Goal: Information Seeking & Learning: Learn about a topic

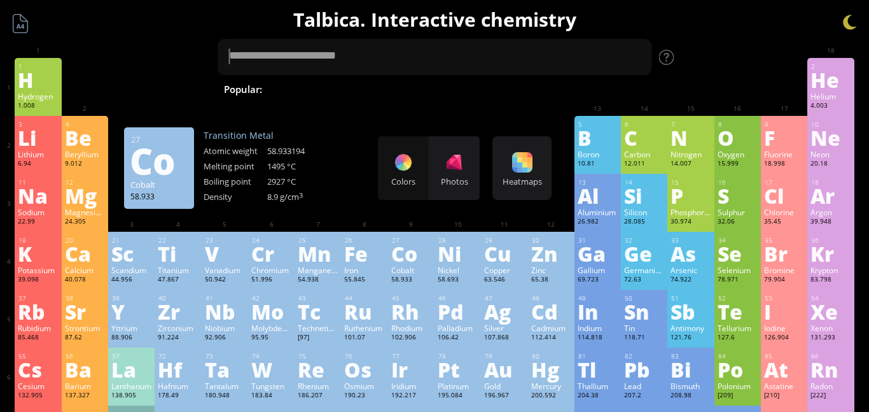
click at [409, 164] on div "Colors Photos" at bounding box center [429, 168] width 102 height 64
click at [404, 164] on div "Colors Photos" at bounding box center [429, 168] width 102 height 64
click at [415, 164] on div "Colors Photos" at bounding box center [429, 168] width 102 height 64
click at [464, 158] on div at bounding box center [454, 162] width 20 height 20
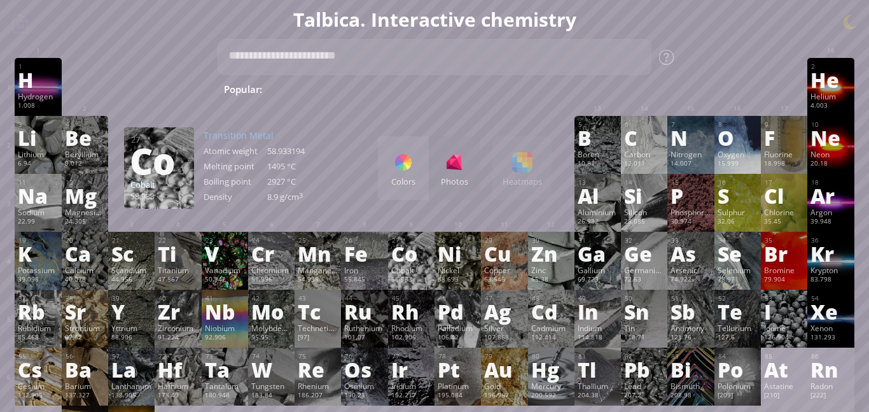
click at [735, 139] on div "O" at bounding box center [738, 137] width 40 height 20
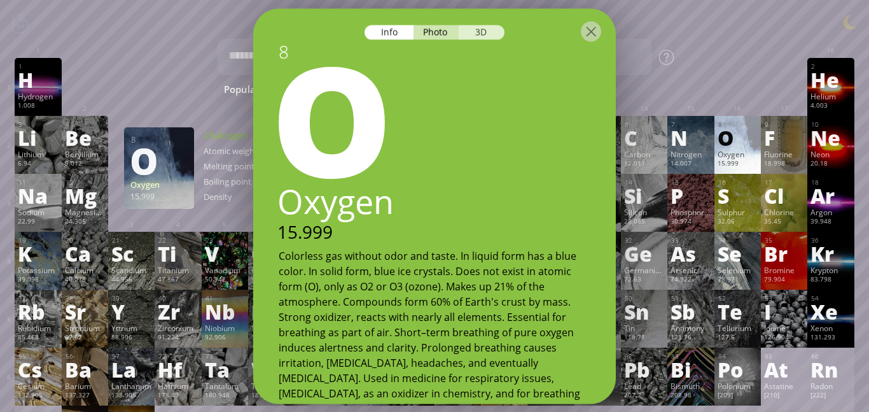
click at [485, 28] on div "3D" at bounding box center [482, 32] width 46 height 15
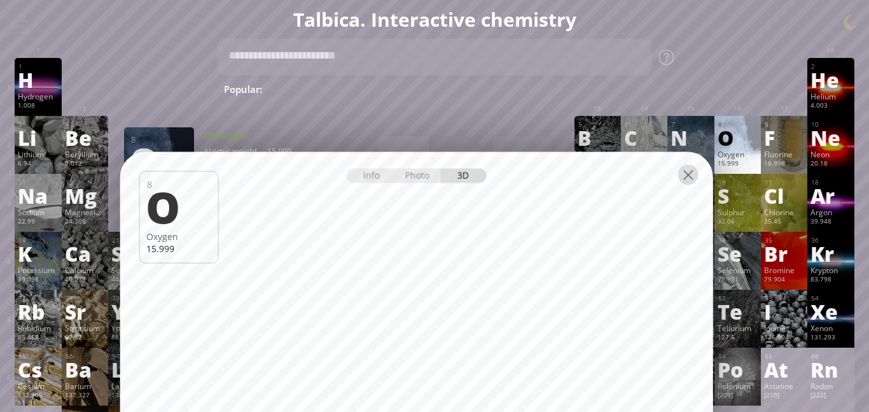
click at [695, 173] on div at bounding box center [688, 174] width 20 height 20
click at [690, 176] on div at bounding box center [688, 174] width 20 height 20
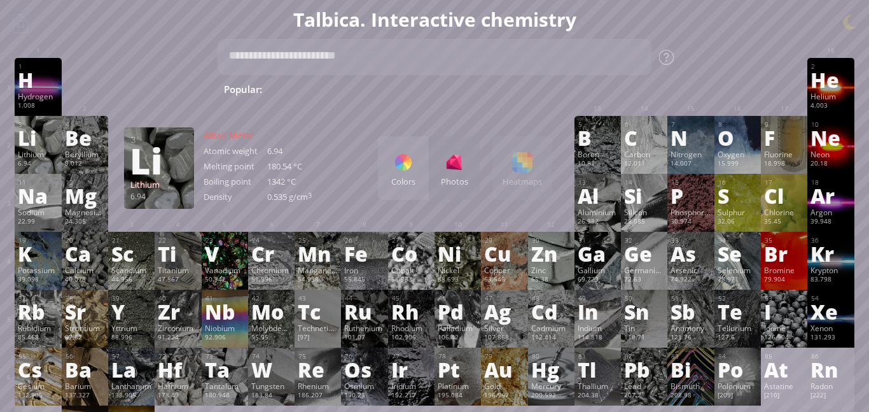
click at [33, 136] on div "Li" at bounding box center [38, 137] width 40 height 20
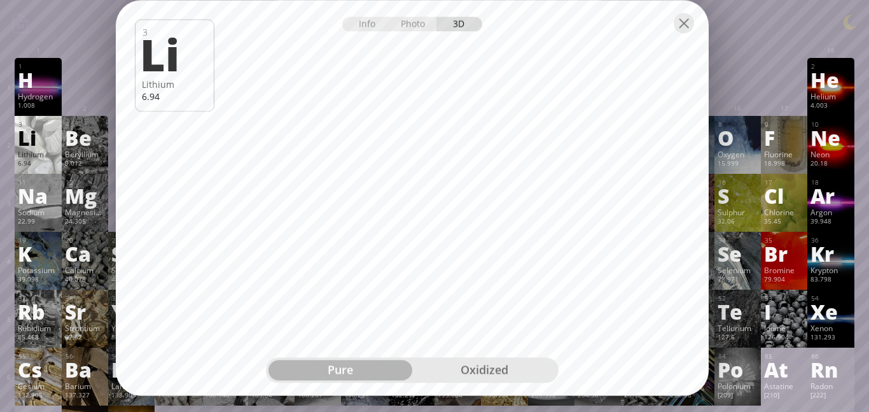
drag, startPoint x: 520, startPoint y: 155, endPoint x: 519, endPoint y: 6, distance: 148.9
click at [519, 6] on div at bounding box center [412, 22] width 593 height 45
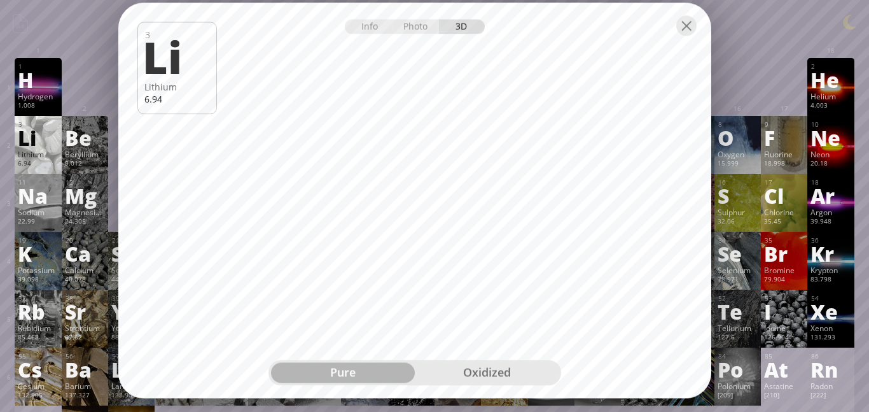
click at [494, 372] on div "oxidized" at bounding box center [487, 372] width 144 height 20
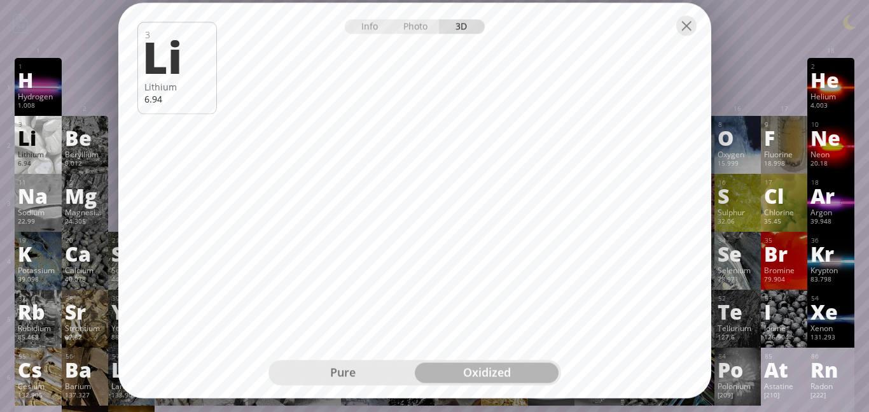
click at [367, 365] on div "pure" at bounding box center [343, 372] width 144 height 20
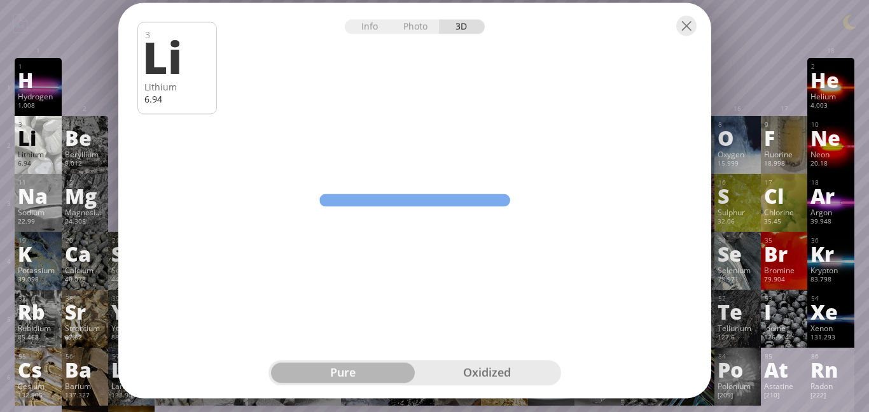
click at [488, 374] on div "oxidized" at bounding box center [487, 372] width 144 height 20
click at [362, 367] on div "pure" at bounding box center [343, 372] width 144 height 20
click at [477, 361] on div "pure oxidized" at bounding box center [414, 371] width 293 height 25
click at [475, 370] on div "oxidized" at bounding box center [487, 372] width 144 height 20
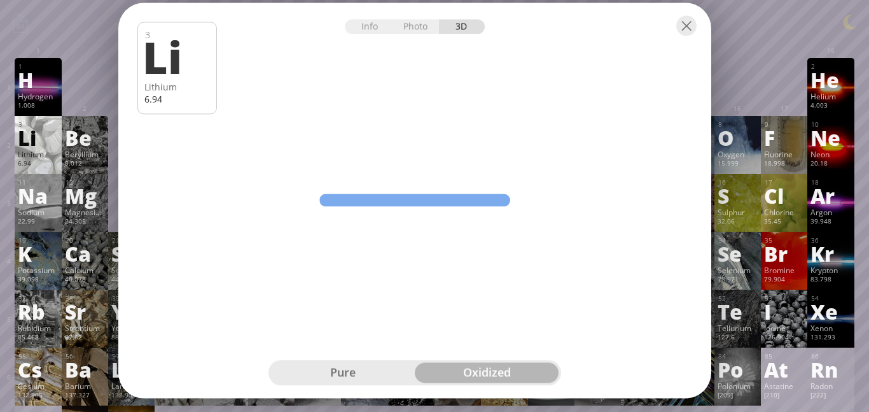
click at [374, 369] on div "pure" at bounding box center [343, 372] width 144 height 20
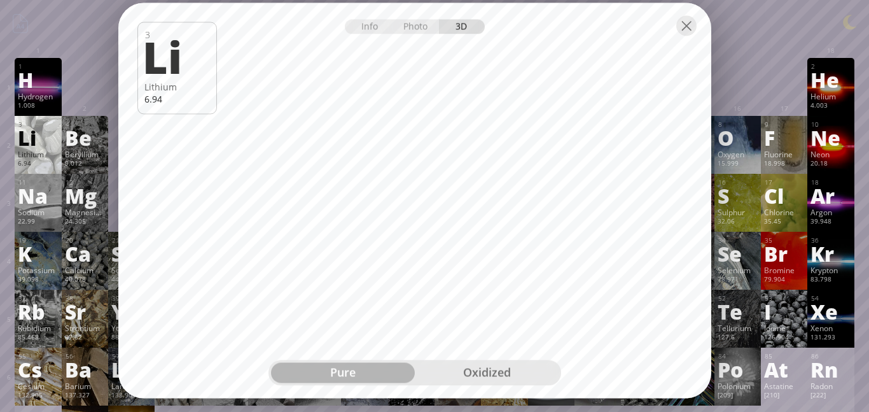
click at [475, 380] on div "oxidized" at bounding box center [487, 372] width 144 height 20
click at [326, 373] on div "pure" at bounding box center [343, 372] width 144 height 20
click at [474, 363] on div "oxidized" at bounding box center [487, 372] width 144 height 20
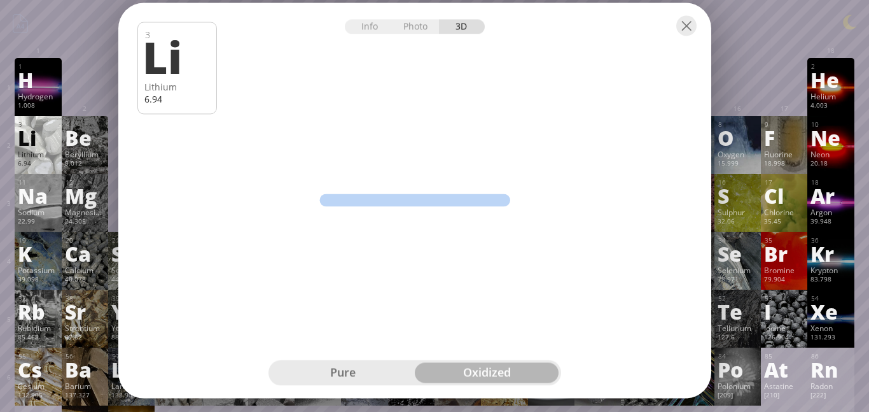
click at [338, 362] on div "pure" at bounding box center [343, 372] width 144 height 20
click at [470, 365] on div "oxidized" at bounding box center [487, 372] width 144 height 20
click at [319, 364] on div "pure" at bounding box center [343, 372] width 144 height 20
click at [475, 363] on div "oxidized" at bounding box center [487, 372] width 144 height 20
click at [686, 20] on div at bounding box center [686, 25] width 20 height 20
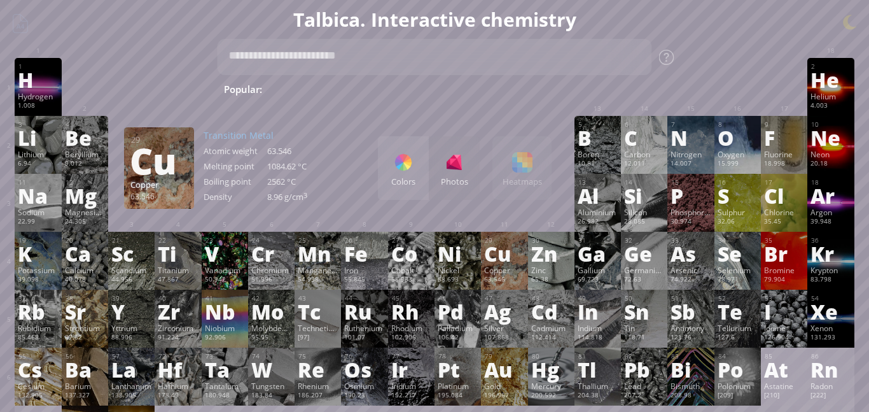
click at [377, 268] on div "Iron" at bounding box center [364, 270] width 40 height 10
